Goal: Information Seeking & Learning: Find specific fact

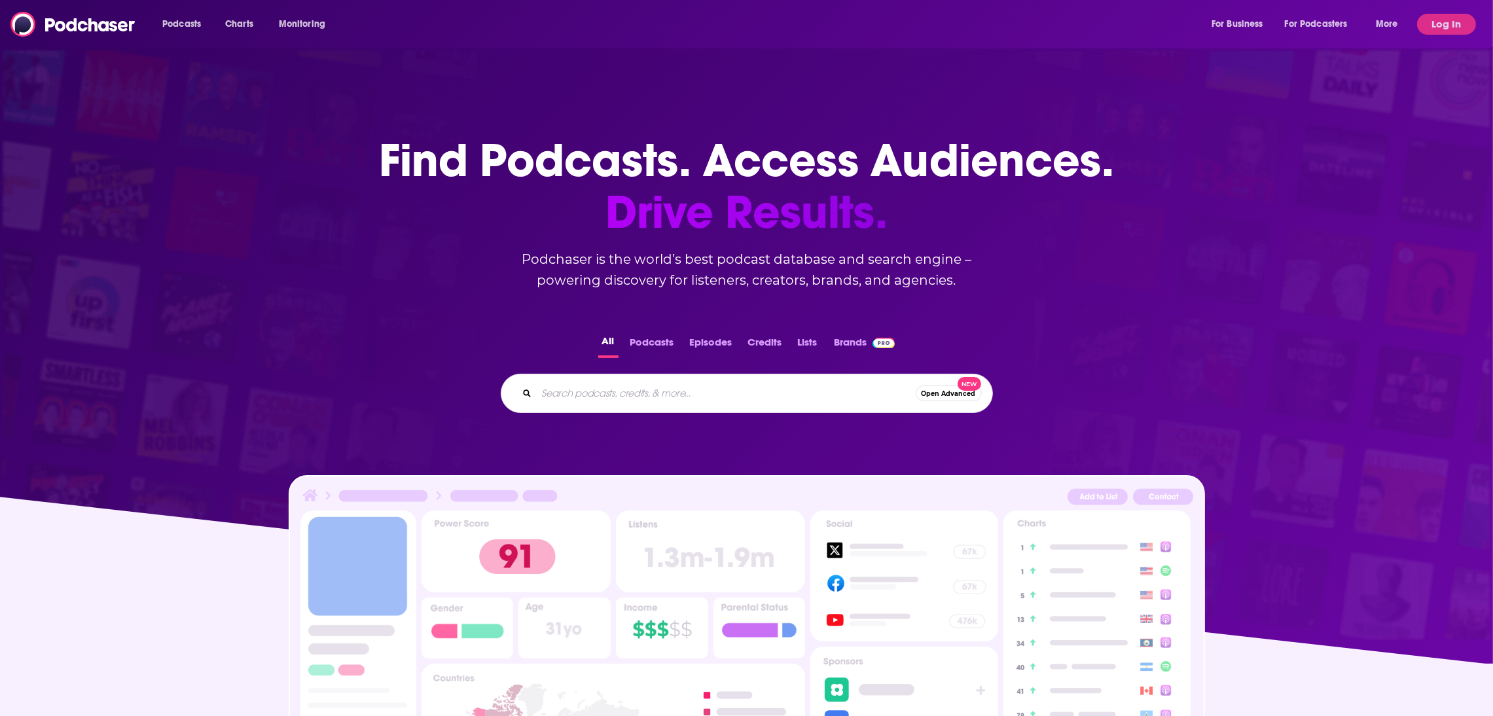
click at [578, 398] on input "Search podcasts, credits, & more..." at bounding box center [726, 393] width 379 height 21
paste input "[EMAIL_ADDRESS][DOMAIN_NAME]"
type input "[EMAIL_ADDRESS][DOMAIN_NAME]"
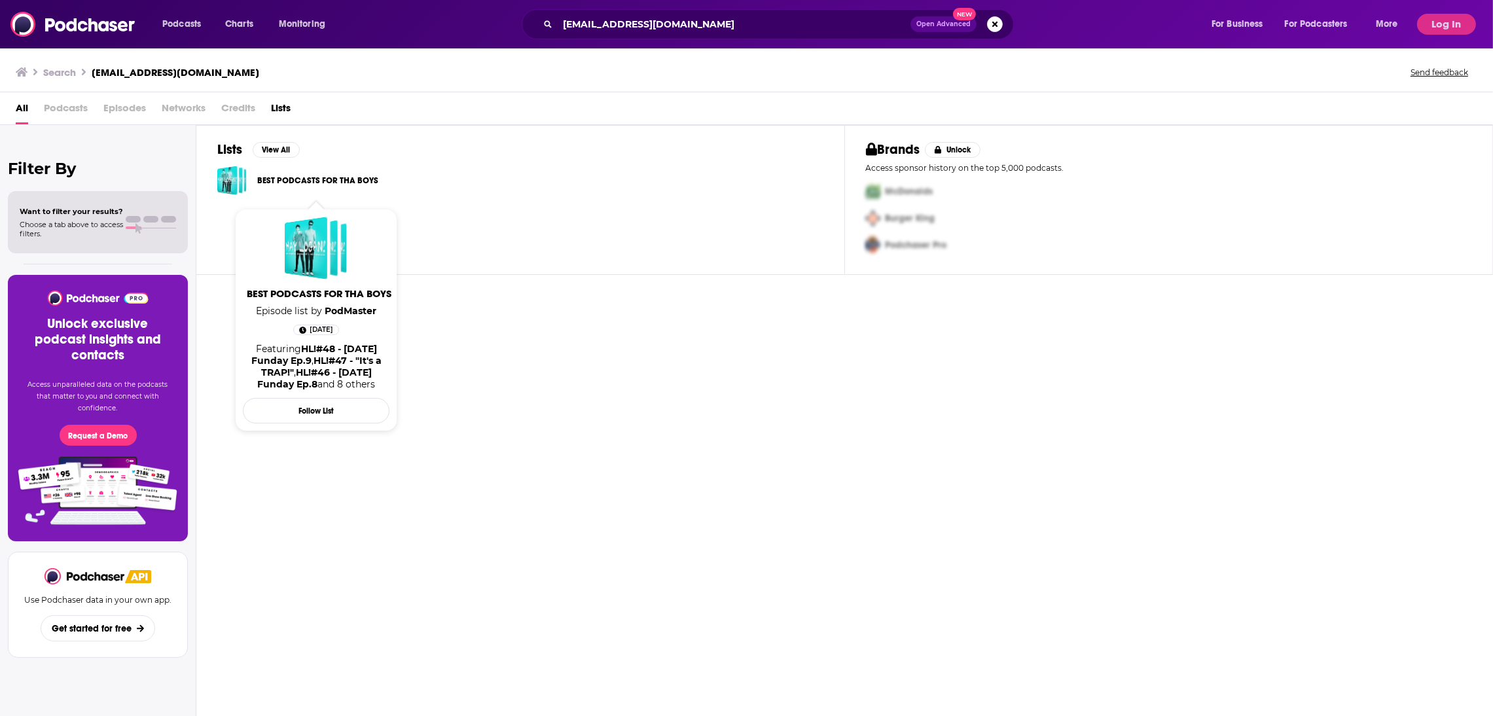
click at [488, 378] on div "Lists View All BEST PODCASTS FOR THA BOYS Brands Unlock Access sponsor history …" at bounding box center [844, 421] width 1296 height 592
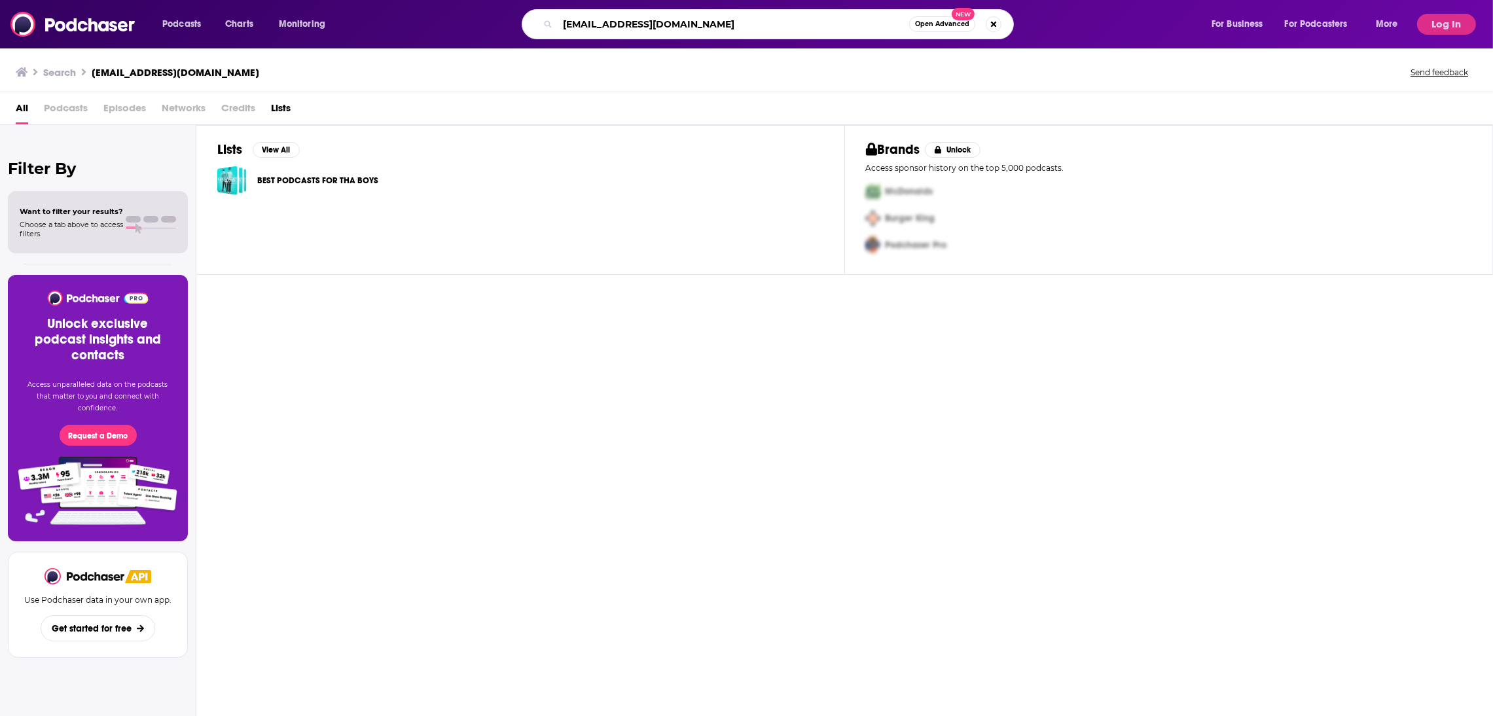
drag, startPoint x: 708, startPoint y: 29, endPoint x: 668, endPoint y: 27, distance: 40.0
click at [678, 29] on input "[EMAIL_ADDRESS][DOMAIN_NAME]" at bounding box center [732, 24] width 351 height 21
drag, startPoint x: 622, startPoint y: 25, endPoint x: 442, endPoint y: 23, distance: 180.0
click at [442, 23] on div "[EMAIL_ADDRESS][DOMAIN_NAME] Open Advanced New" at bounding box center [780, 24] width 834 height 30
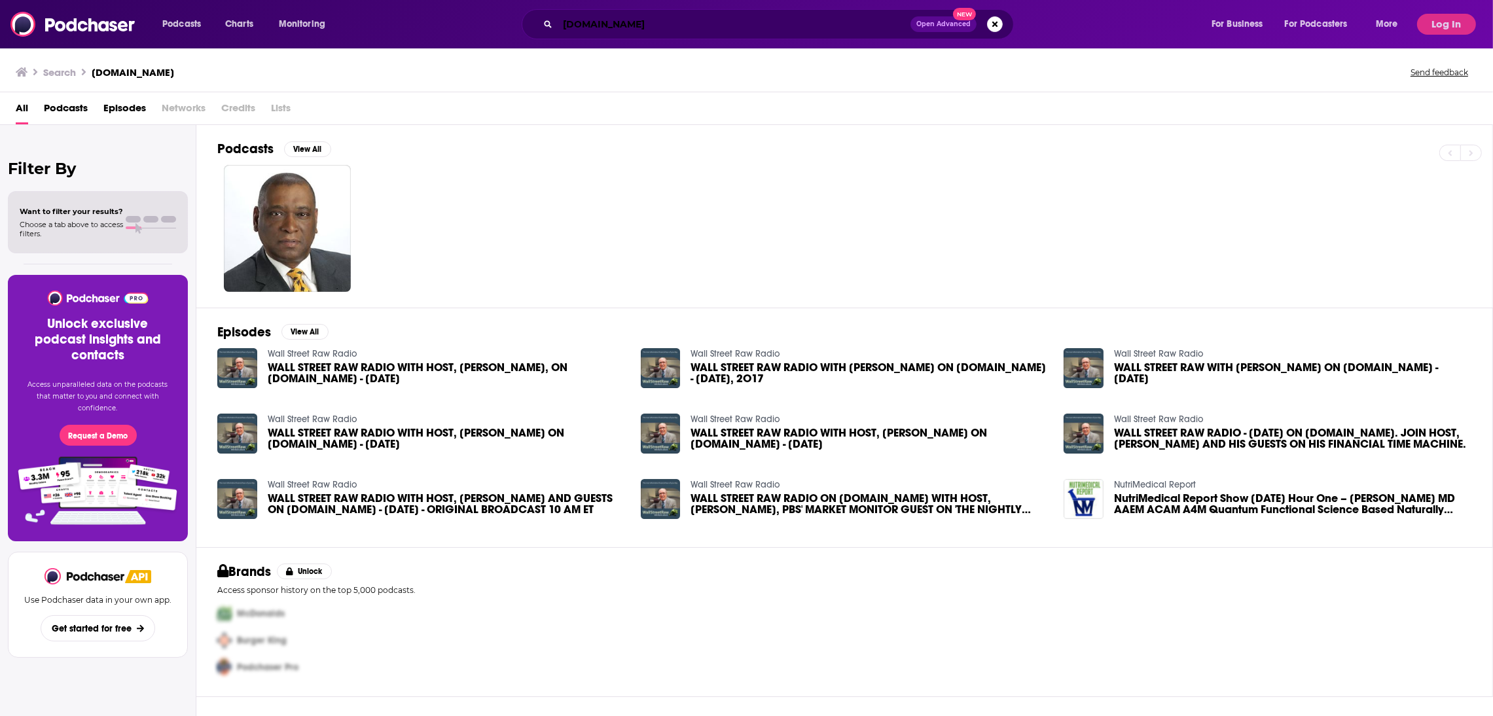
click at [646, 24] on input "[DOMAIN_NAME]" at bounding box center [733, 24] width 353 height 21
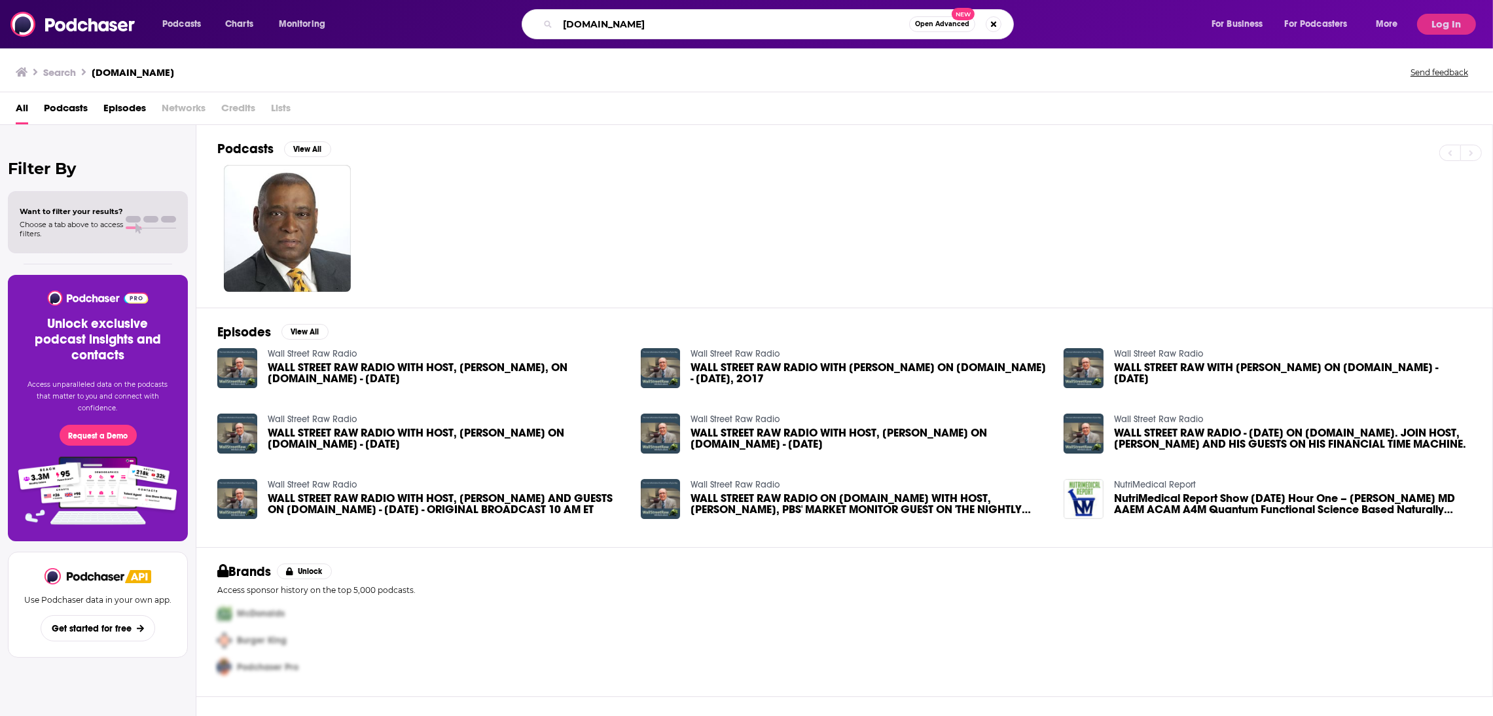
drag, startPoint x: 646, startPoint y: 24, endPoint x: 521, endPoint y: 24, distance: 125.0
click at [521, 24] on div "[DOMAIN_NAME] Open Advanced New" at bounding box center [767, 24] width 492 height 30
paste input "nav.pal@haymarket"
type input "[EMAIL_ADDRESS][DOMAIN_NAME]"
